Goal: Task Accomplishment & Management: Use online tool/utility

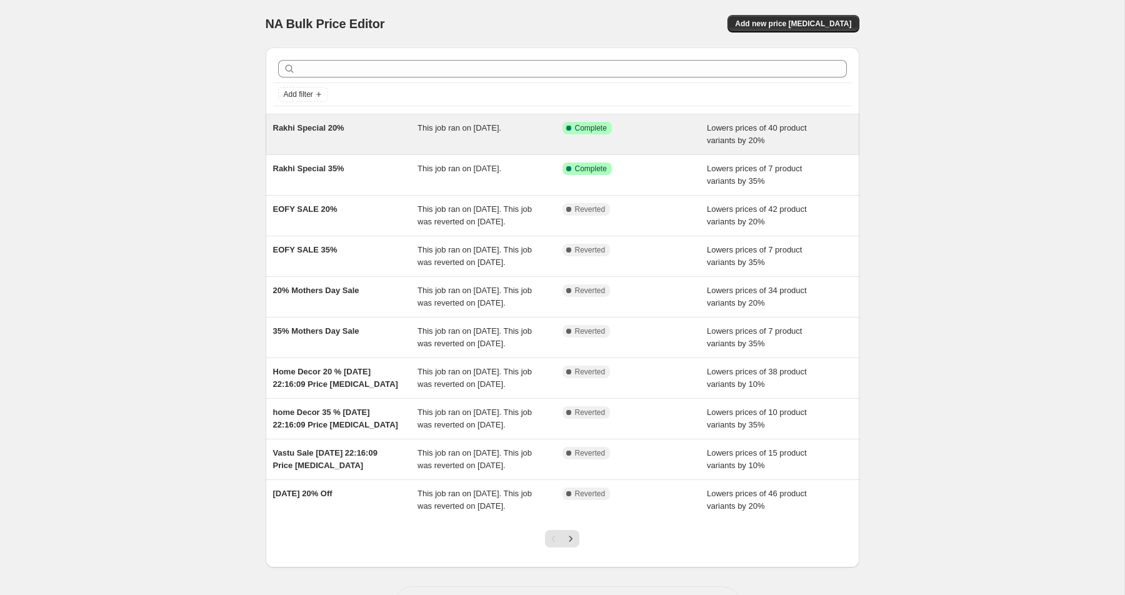
click at [479, 136] on div "This job ran on [DATE]." at bounding box center [489, 134] width 145 height 25
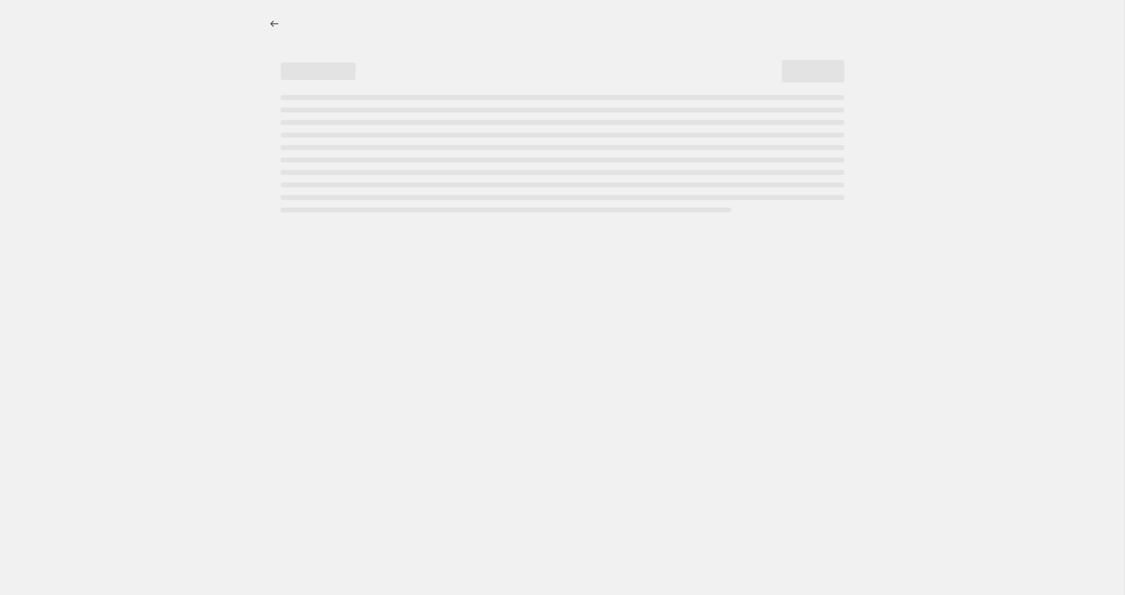
select select "percentage"
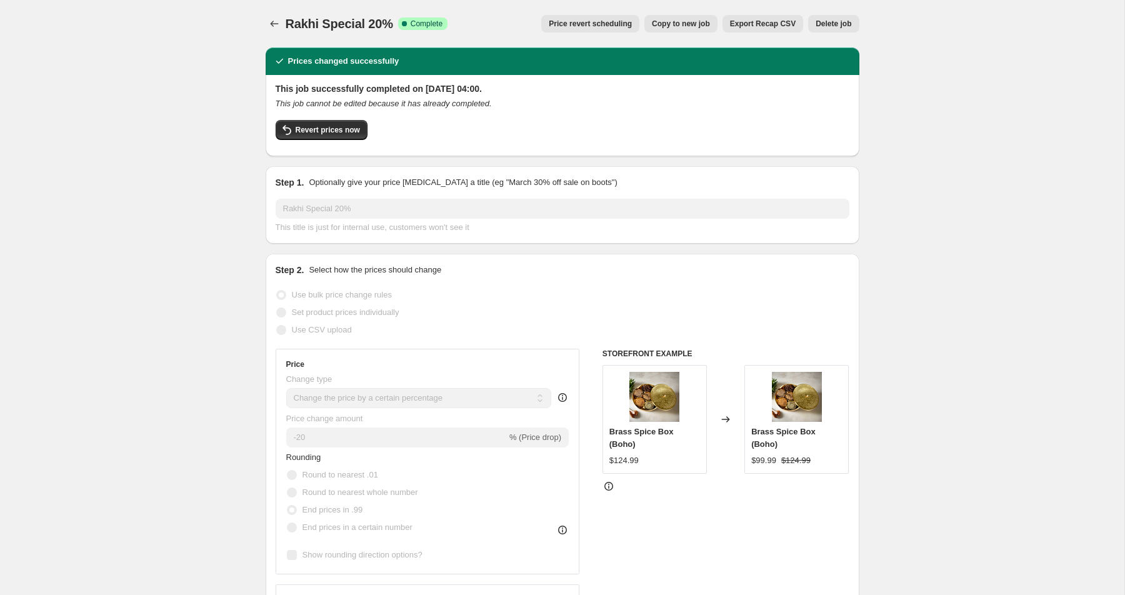
click at [582, 24] on span "Price revert scheduling" at bounding box center [590, 24] width 83 height 10
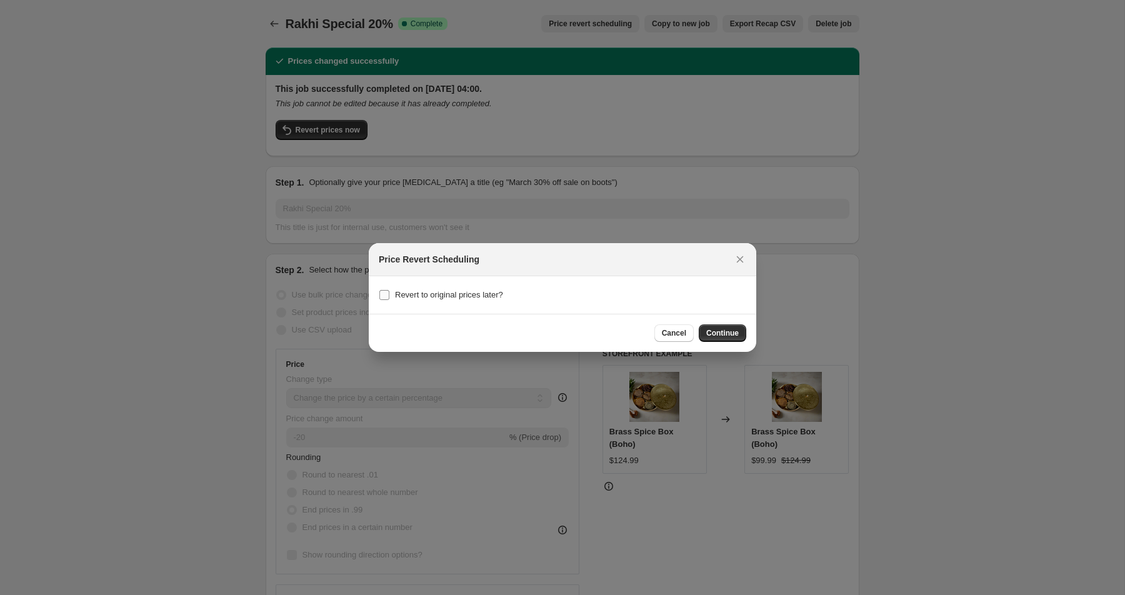
click at [387, 292] on input "Revert to original prices later?" at bounding box center [384, 295] width 10 height 10
checkbox input "true"
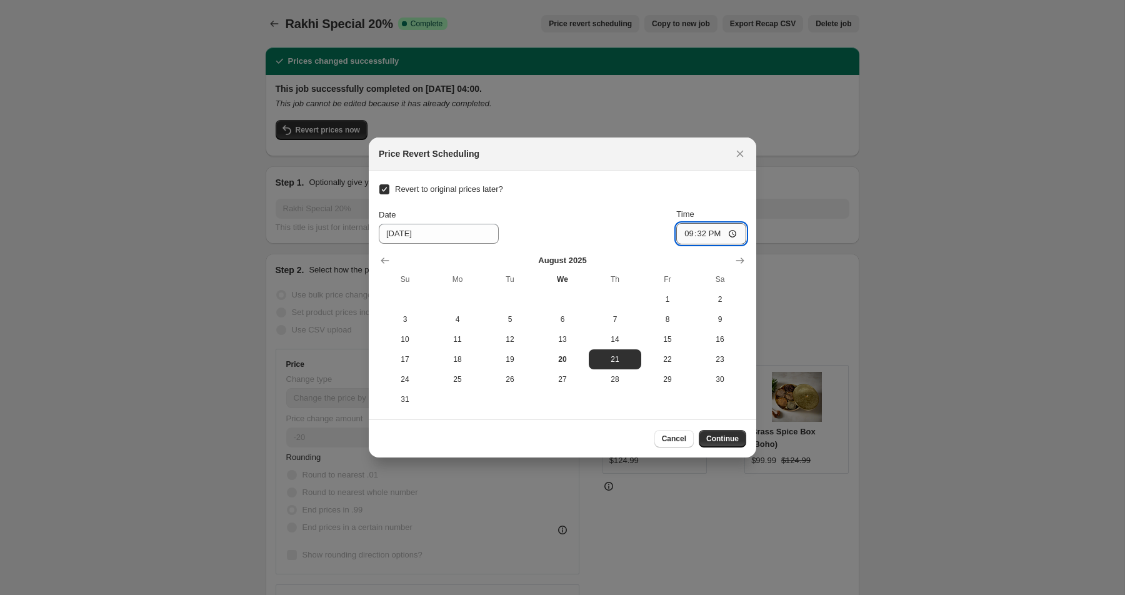
click at [729, 234] on input "21:32" at bounding box center [711, 233] width 70 height 21
type input "00:00"
click at [727, 440] on span "Continue" at bounding box center [722, 439] width 32 height 10
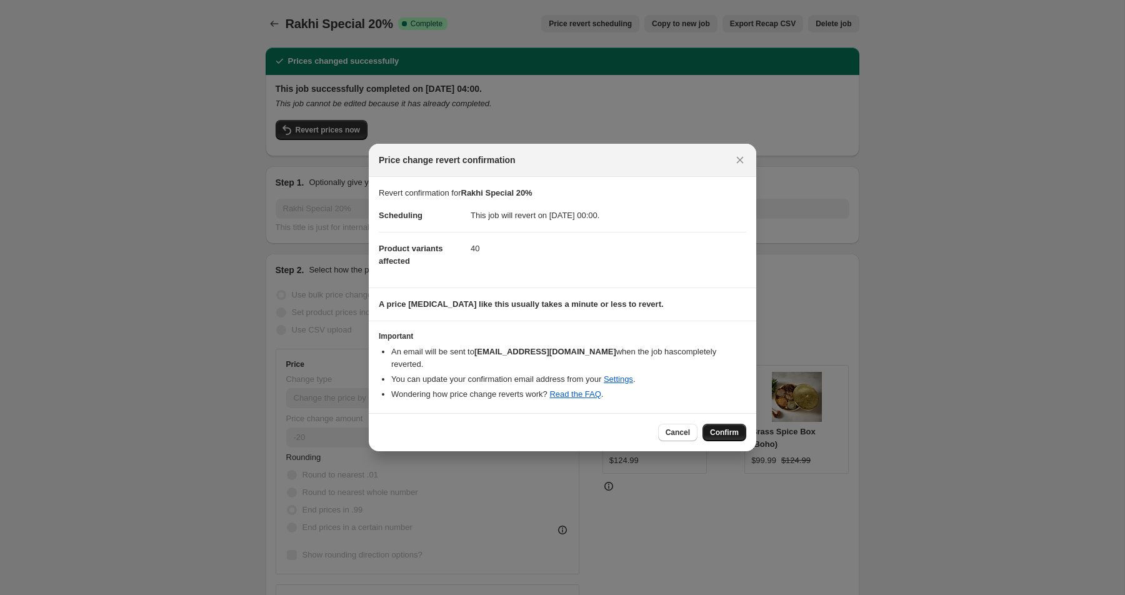
click at [725, 434] on span "Confirm" at bounding box center [724, 432] width 29 height 10
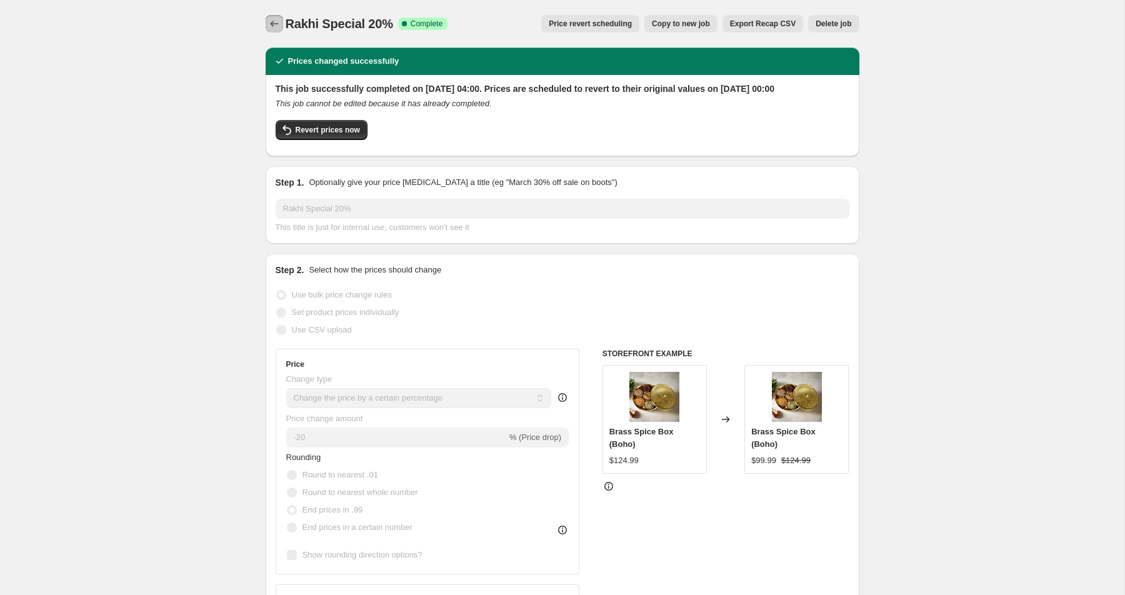
click at [280, 22] on icon "Price change jobs" at bounding box center [274, 23] width 12 height 12
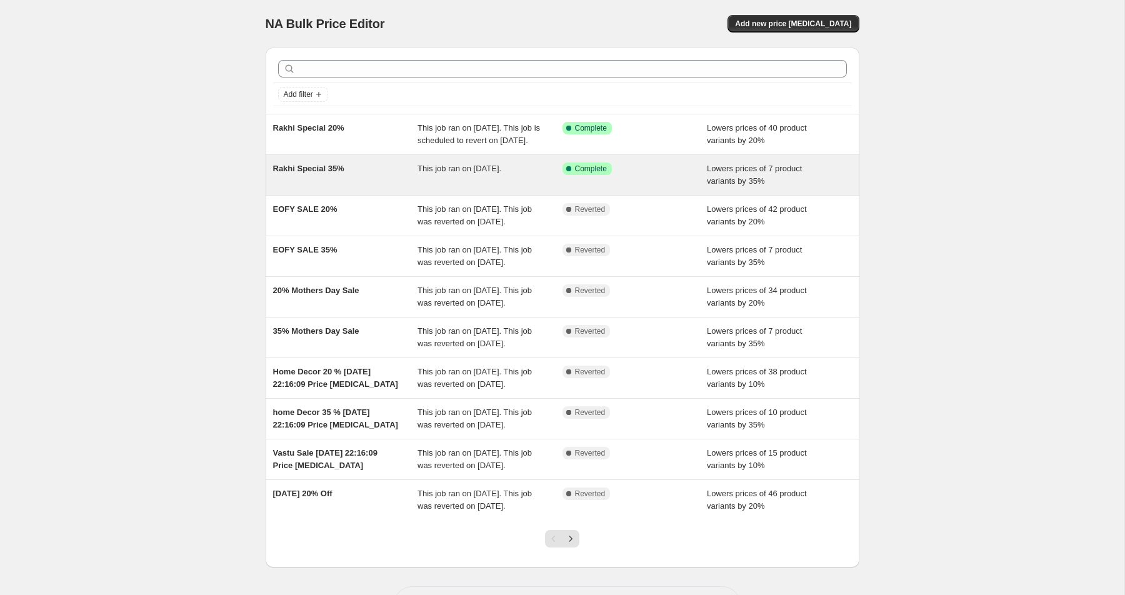
click at [461, 173] on span "This job ran on [DATE]." at bounding box center [459, 168] width 84 height 9
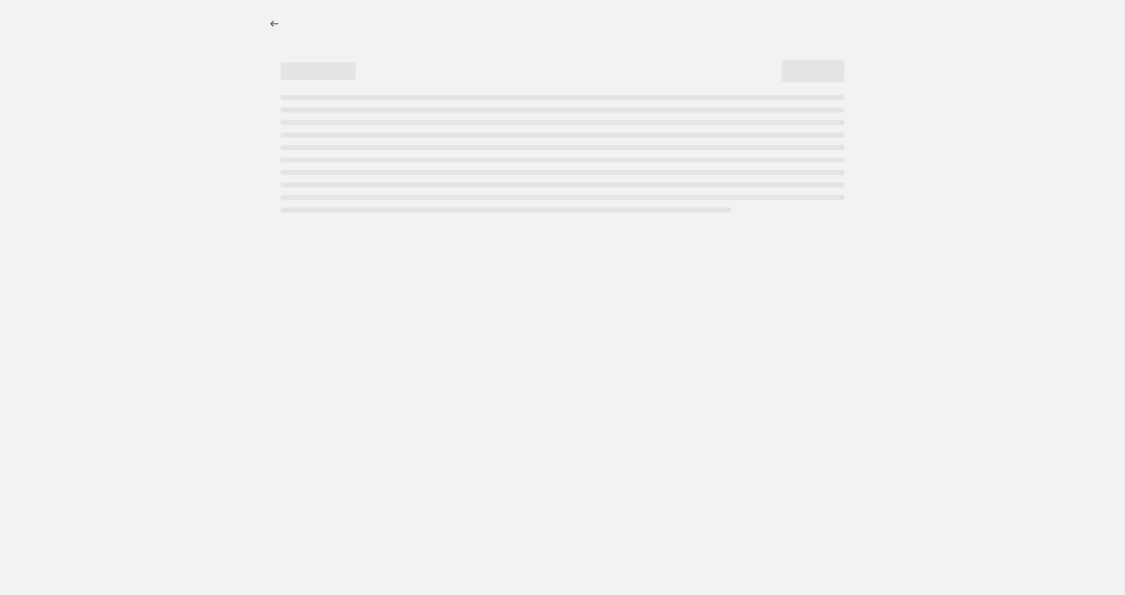
select select "percentage"
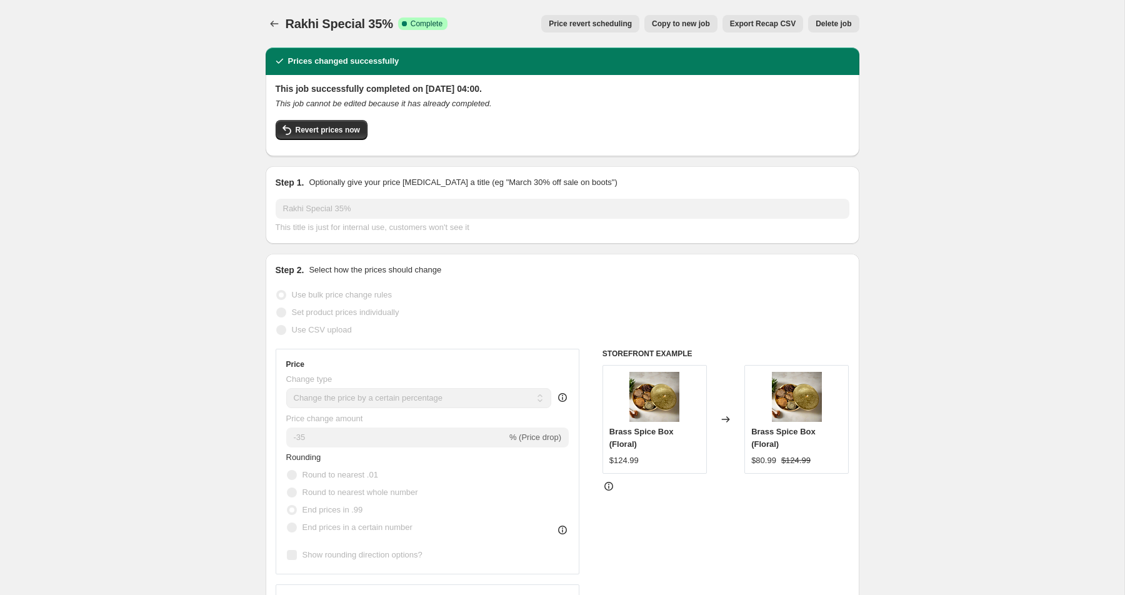
click at [581, 28] on span "Price revert scheduling" at bounding box center [590, 24] width 83 height 10
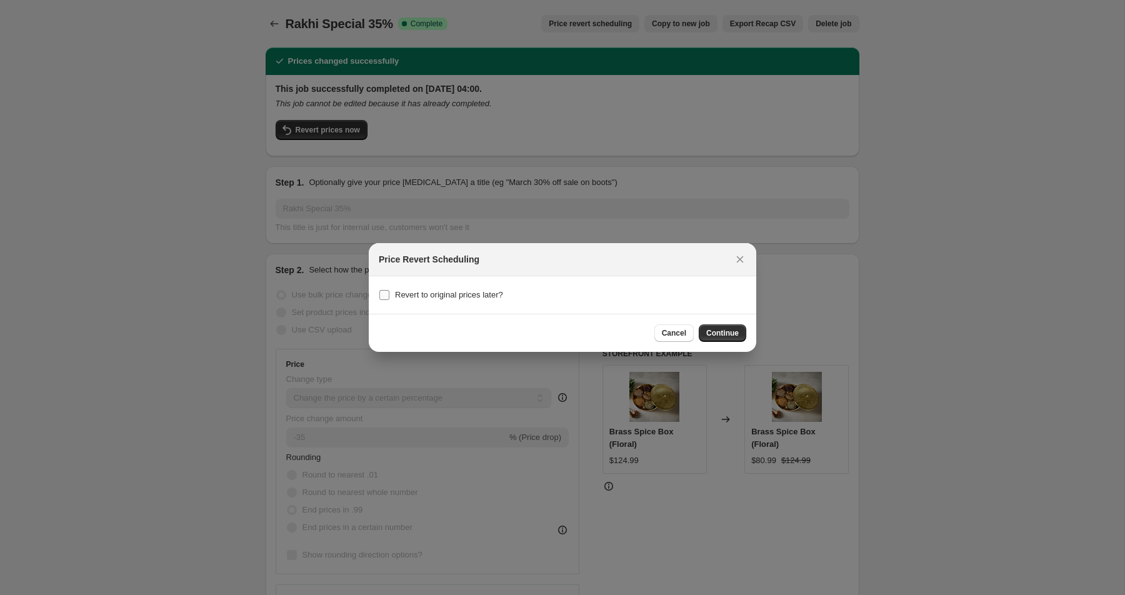
click at [386, 296] on input "Revert to original prices later?" at bounding box center [384, 295] width 10 height 10
checkbox input "true"
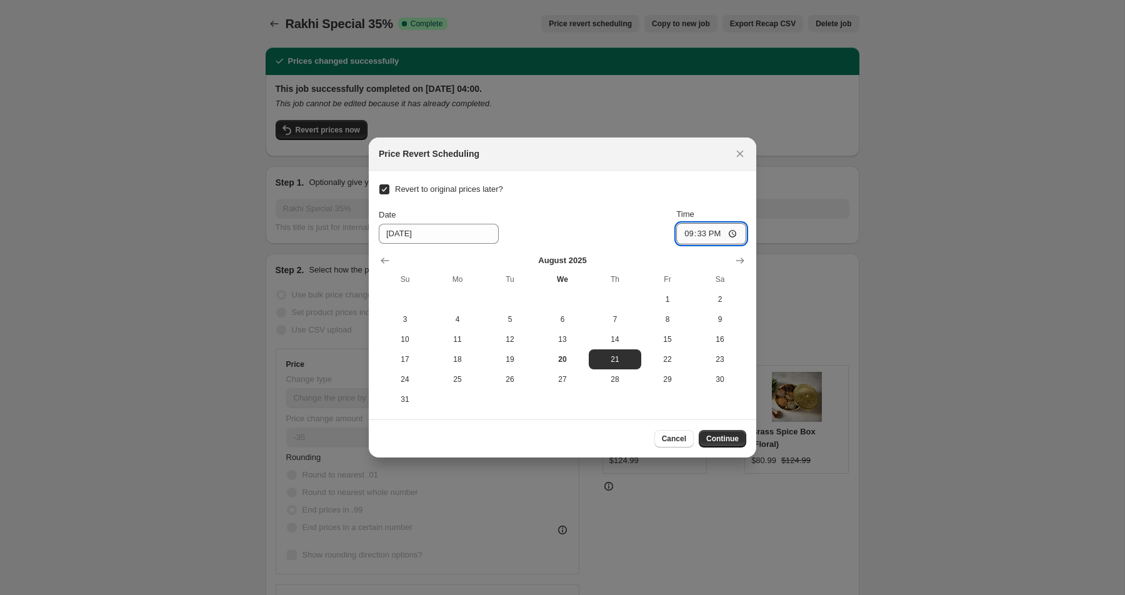
click at [712, 231] on input "21:33" at bounding box center [711, 233] width 70 height 21
click at [691, 234] on input "21:33" at bounding box center [711, 233] width 70 height 21
click at [736, 234] on input "21:33" at bounding box center [711, 233] width 70 height 21
click at [730, 437] on span "Continue" at bounding box center [722, 439] width 32 height 10
type input "00:00"
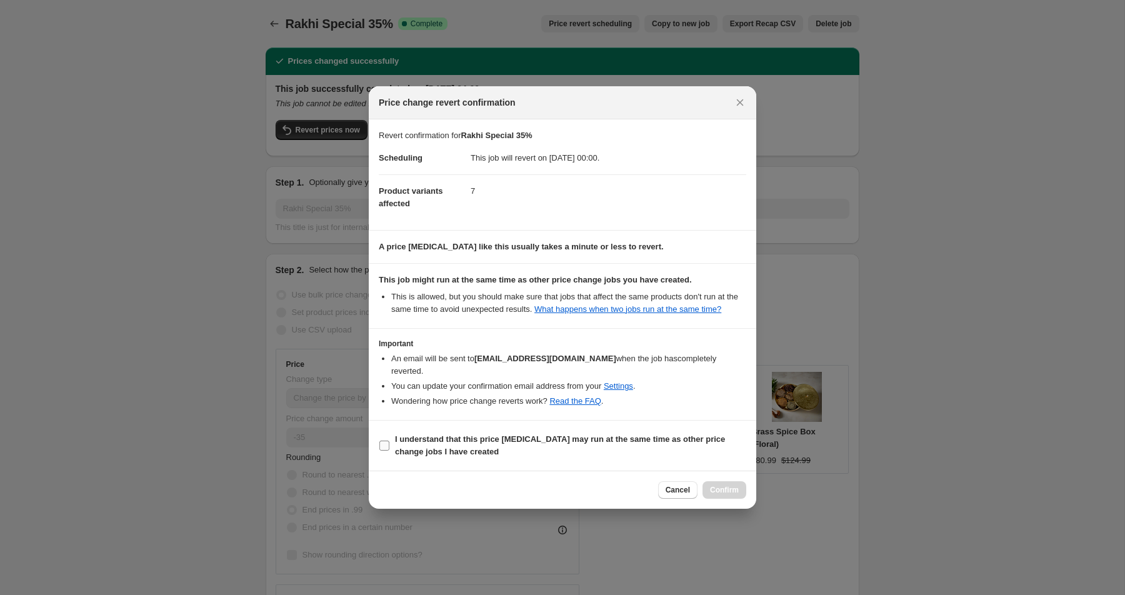
click at [644, 447] on b "I understand that this price [MEDICAL_DATA] may run at the same time as other p…" at bounding box center [560, 445] width 330 height 22
click at [389, 447] on input "I understand that this price [MEDICAL_DATA] may run at the same time as other p…" at bounding box center [384, 446] width 10 height 10
checkbox input "true"
click at [720, 495] on span "Confirm" at bounding box center [724, 490] width 29 height 10
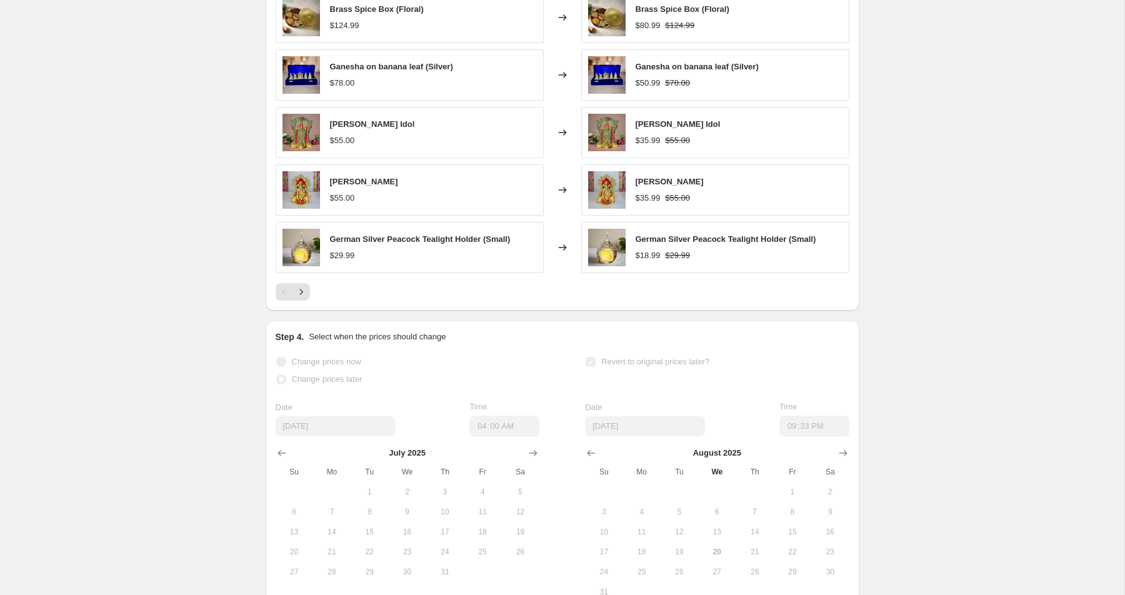
scroll to position [1030, 0]
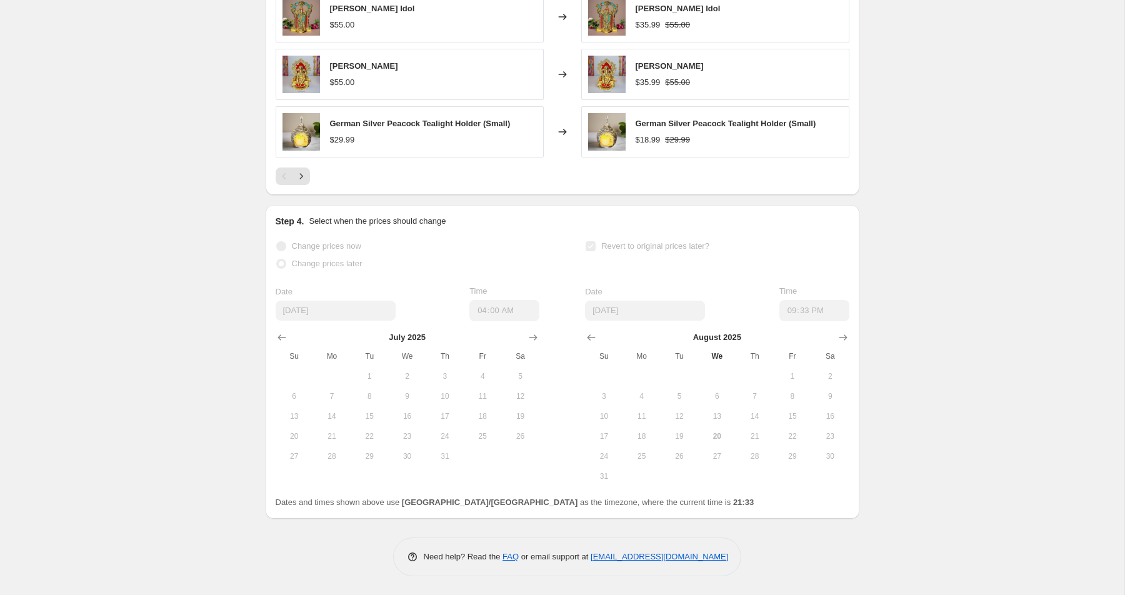
click at [701, 436] on button "20" at bounding box center [716, 436] width 37 height 20
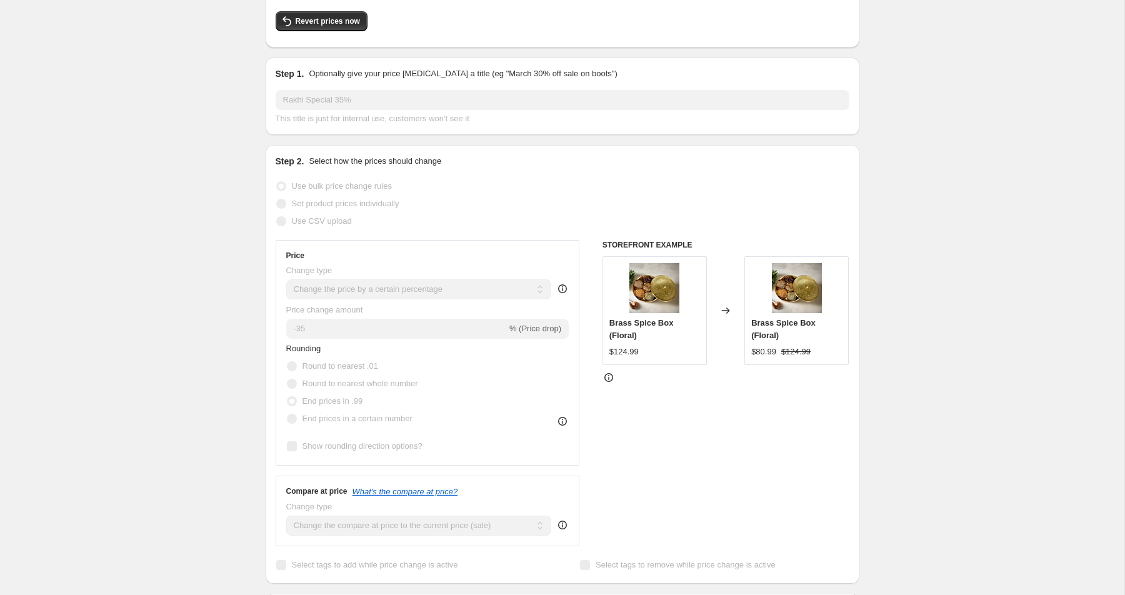
scroll to position [0, 0]
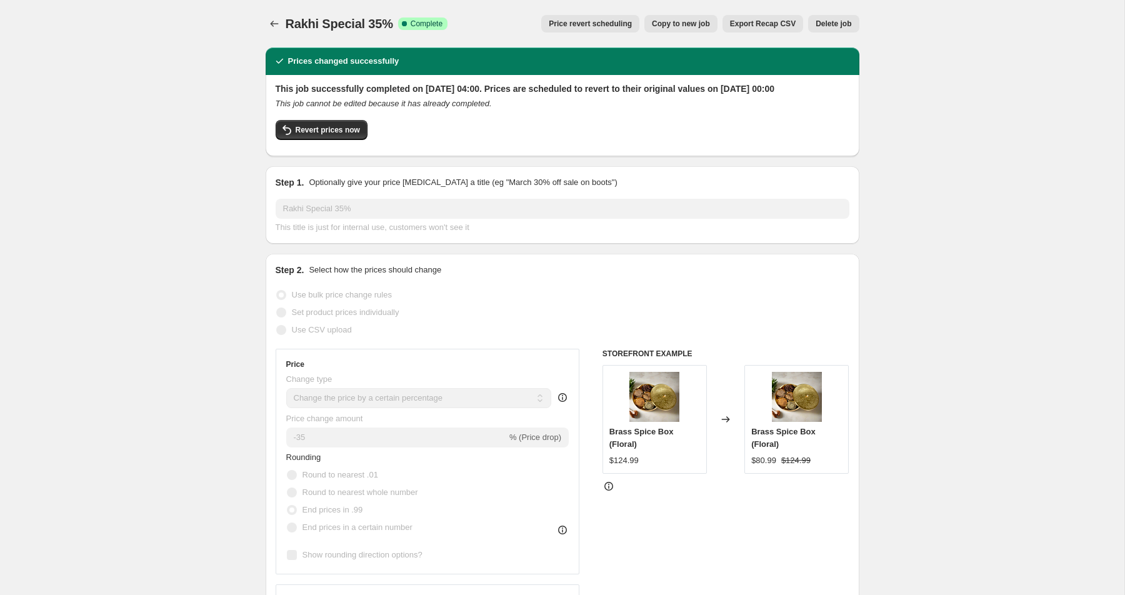
click at [284, 22] on div at bounding box center [276, 23] width 20 height 17
click at [275, 19] on icon "Price change jobs" at bounding box center [274, 23] width 12 height 12
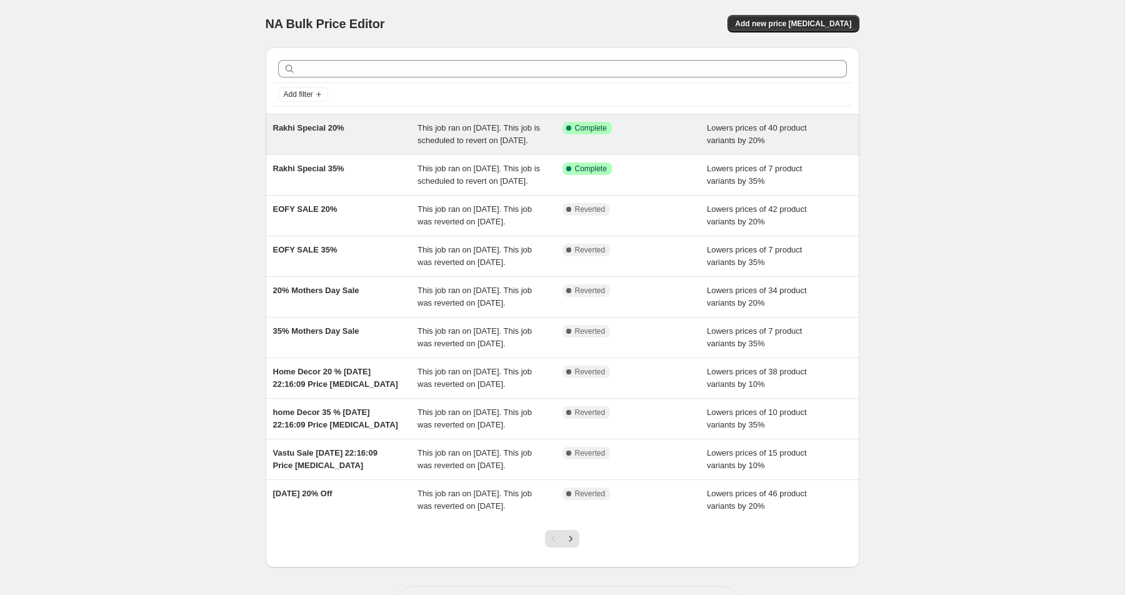
click at [361, 134] on div "Rakhi Special 20%" at bounding box center [345, 134] width 145 height 25
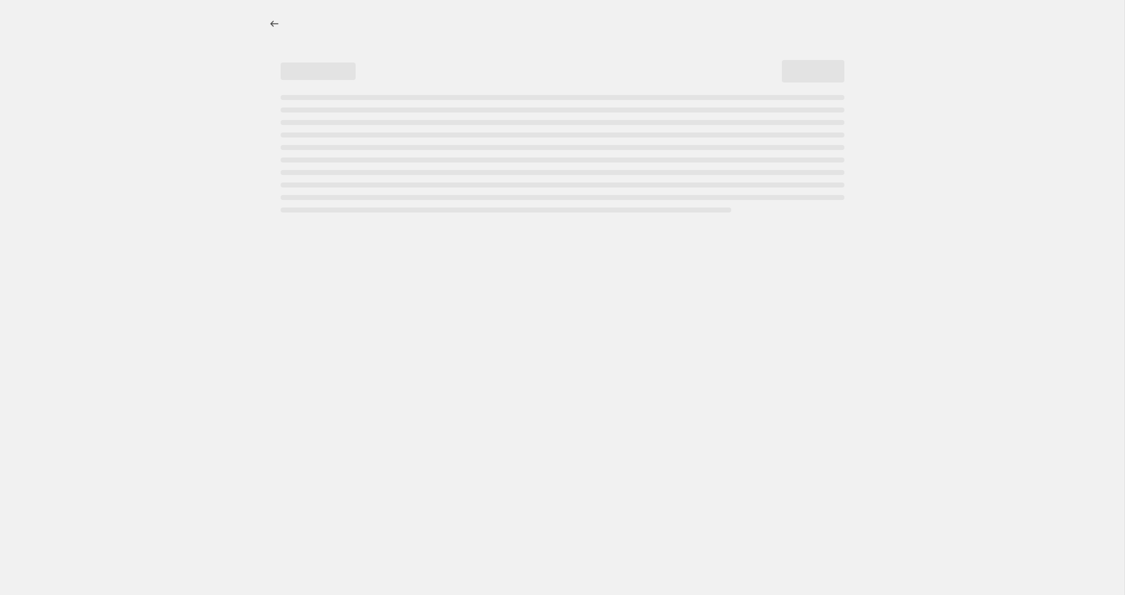
select select "percentage"
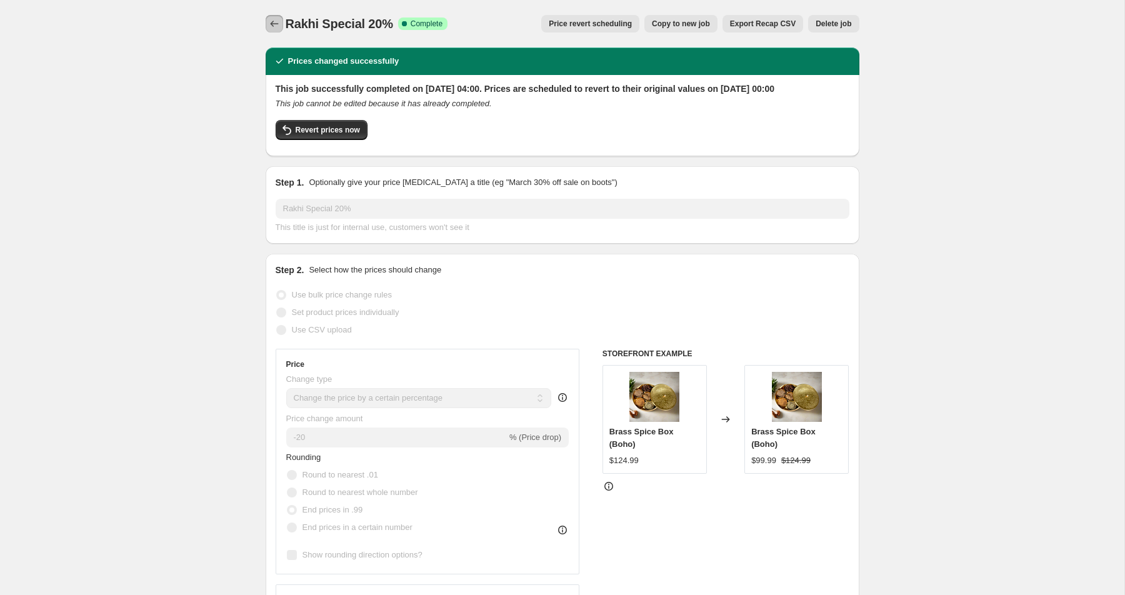
click at [278, 21] on icon "Price change jobs" at bounding box center [274, 23] width 12 height 12
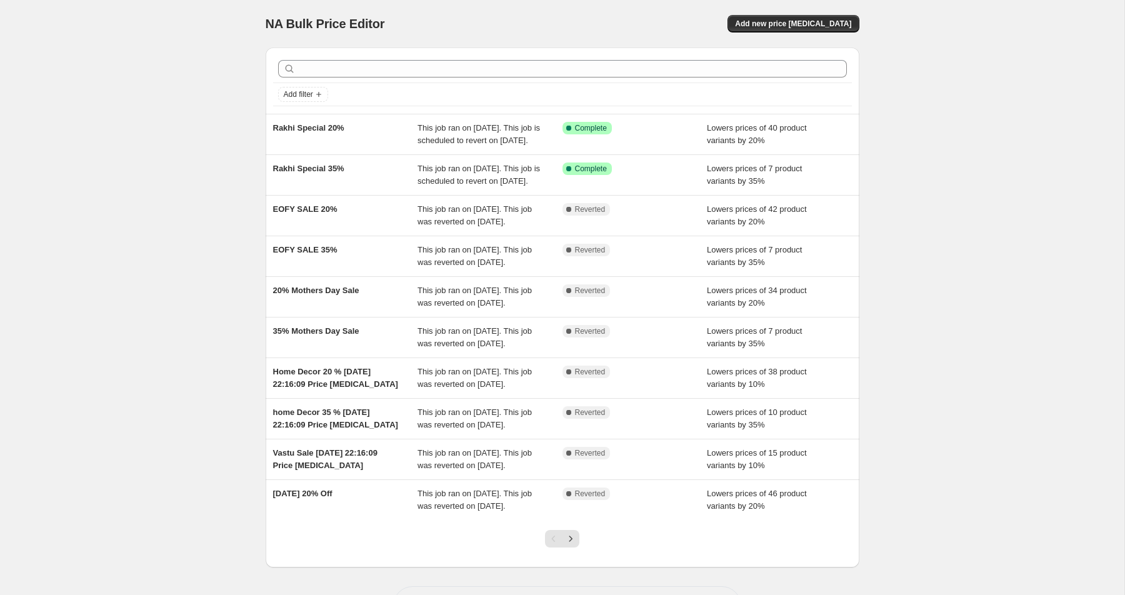
click at [116, 184] on div "NA Bulk Price Editor. This page is ready NA Bulk Price Editor Add new price [ME…" at bounding box center [562, 322] width 1124 height 644
